Goal: Task Accomplishment & Management: Manage account settings

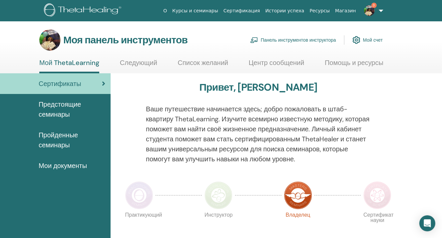
click at [304, 40] on font "Панель инструментов инструктора" at bounding box center [298, 40] width 75 height 6
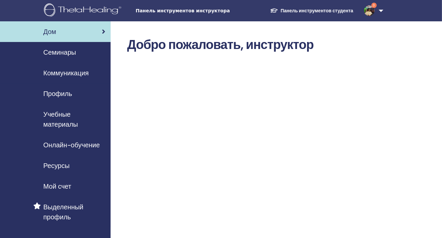
drag, startPoint x: 281, startPoint y: 47, endPoint x: 78, endPoint y: 55, distance: 203.8
click at [78, 55] on div "Семинары" at bounding box center [55, 52] width 100 height 10
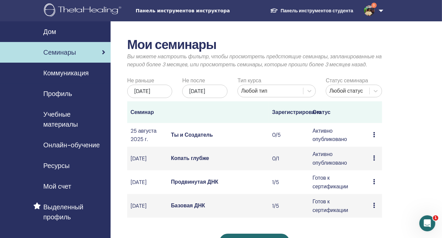
click at [374, 184] on icon at bounding box center [375, 181] width 2 height 5
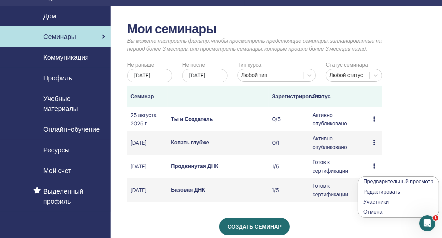
scroll to position [33, 0]
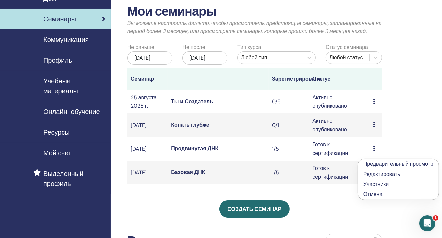
click at [371, 186] on font "Участники" at bounding box center [376, 184] width 25 height 7
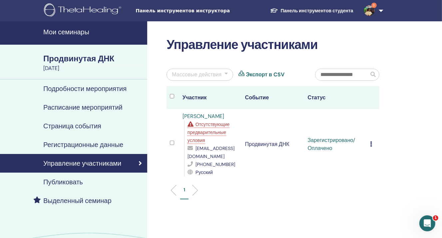
click at [369, 142] on td "Отменить регистрацию Не проводить автоматическую сертификацию Отметить как опла…" at bounding box center [373, 144] width 13 height 71
click at [371, 141] on icon at bounding box center [371, 143] width 2 height 5
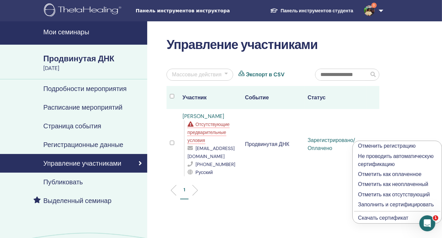
click at [370, 219] on font "Скачать сертификат" at bounding box center [383, 217] width 50 height 7
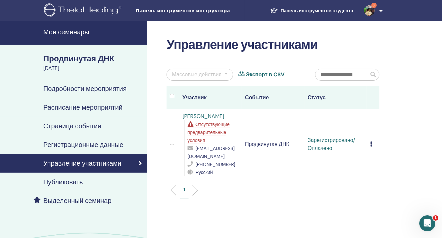
click at [195, 185] on li at bounding box center [192, 190] width 11 height 11
click at [374, 74] on span at bounding box center [373, 74] width 5 height 5
